Goal: Information Seeking & Learning: Learn about a topic

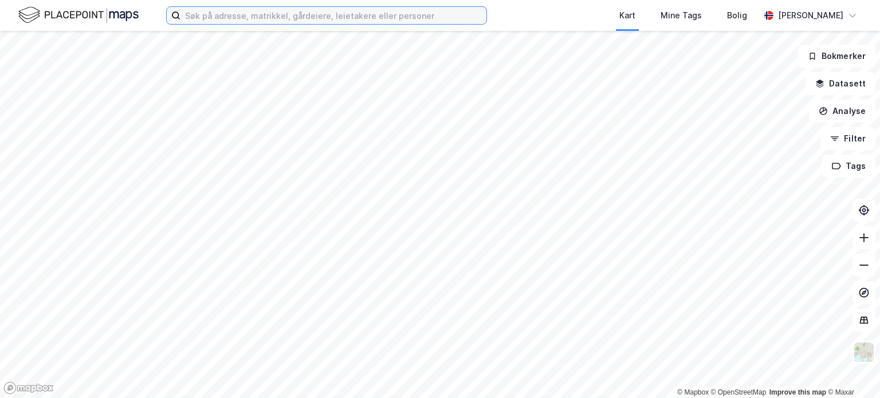
click at [256, 21] on input at bounding box center [333, 15] width 306 height 17
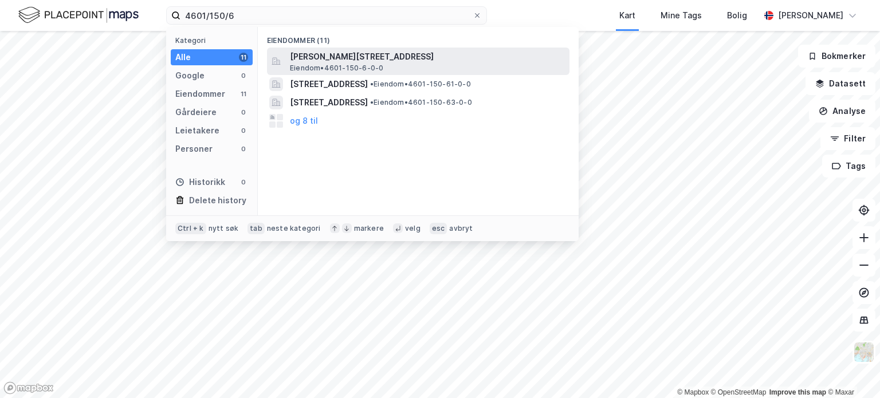
click at [371, 57] on span "[PERSON_NAME][STREET_ADDRESS]" at bounding box center [427, 57] width 275 height 14
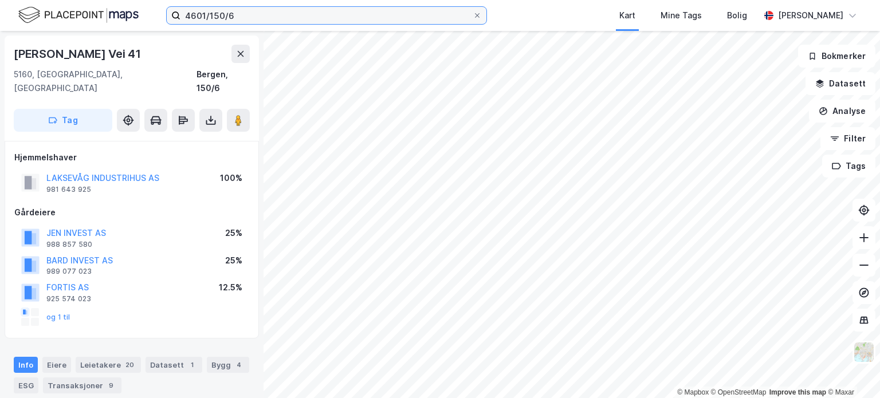
click at [217, 12] on input "4601/150/6" at bounding box center [326, 15] width 292 height 17
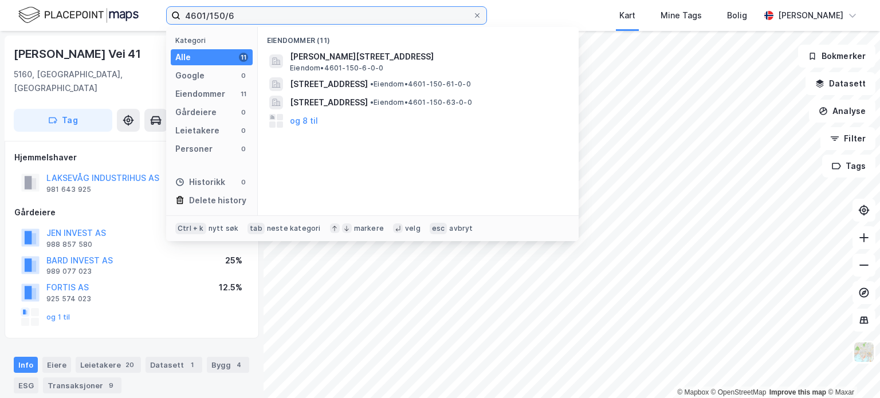
click at [217, 12] on input "4601/150/6" at bounding box center [326, 15] width 292 height 17
click at [238, 17] on input "4601/150/6" at bounding box center [326, 15] width 292 height 17
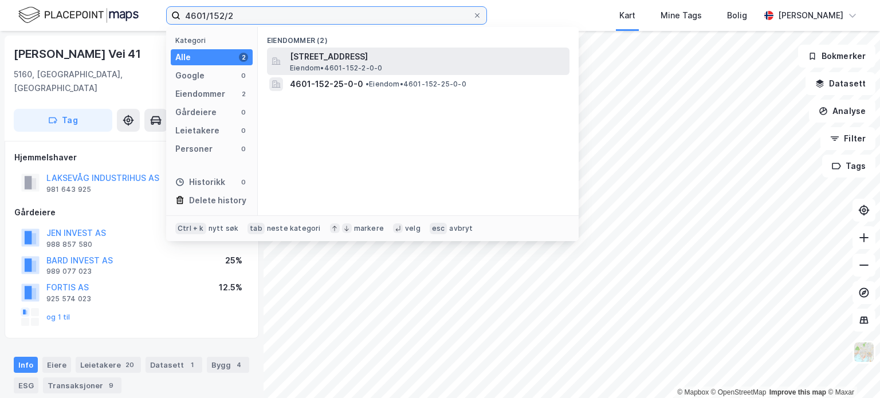
type input "4601/152/2"
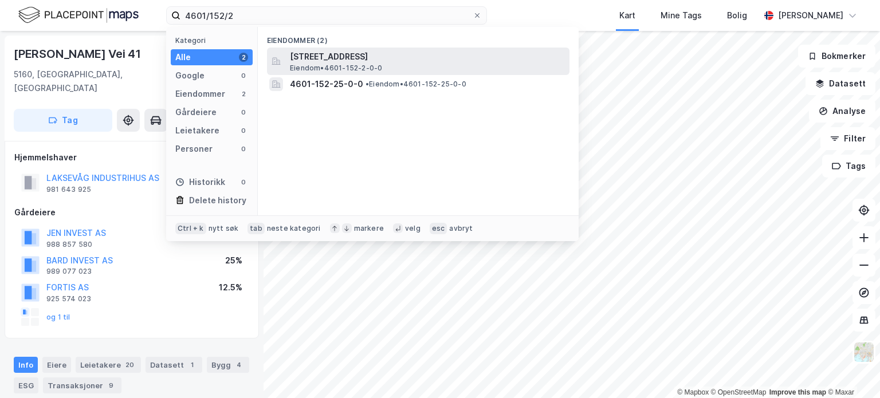
click at [321, 57] on span "[STREET_ADDRESS]" at bounding box center [427, 57] width 275 height 14
